Goal: Transaction & Acquisition: Download file/media

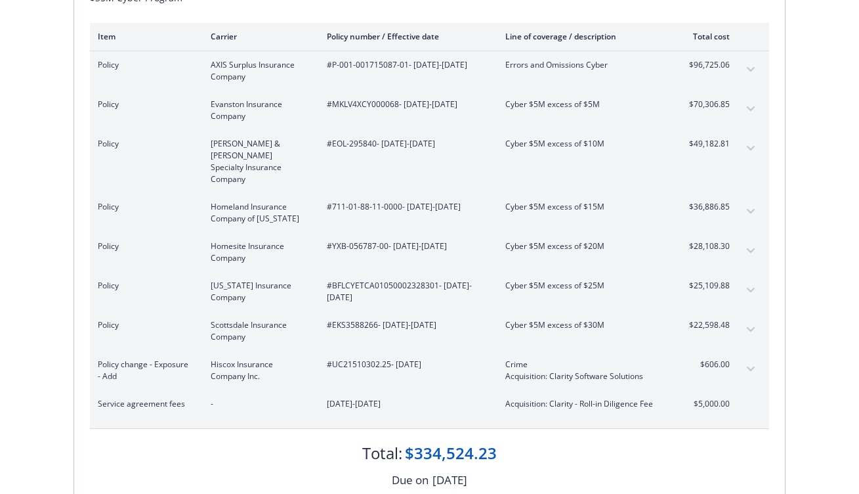
scroll to position [209, 0]
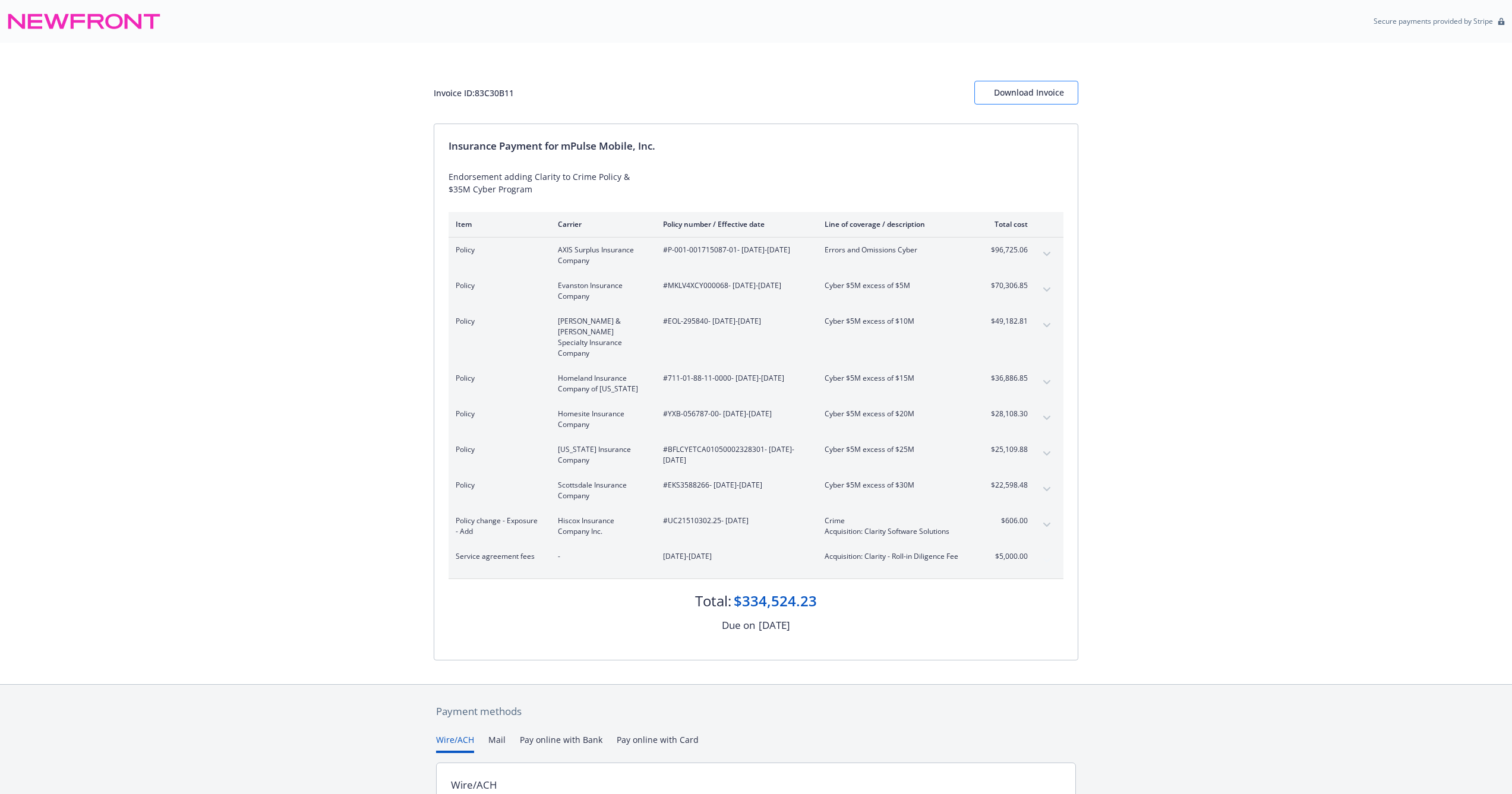
click at [1024, 96] on div "Download Invoice" at bounding box center [1026, 92] width 65 height 23
